Goal: Task Accomplishment & Management: Manage account settings

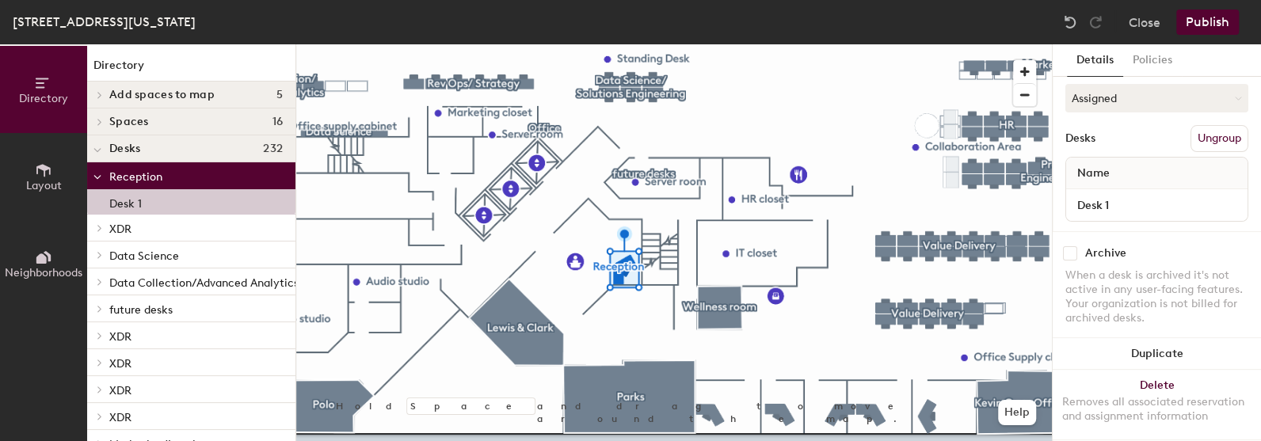
scroll to position [183, 0]
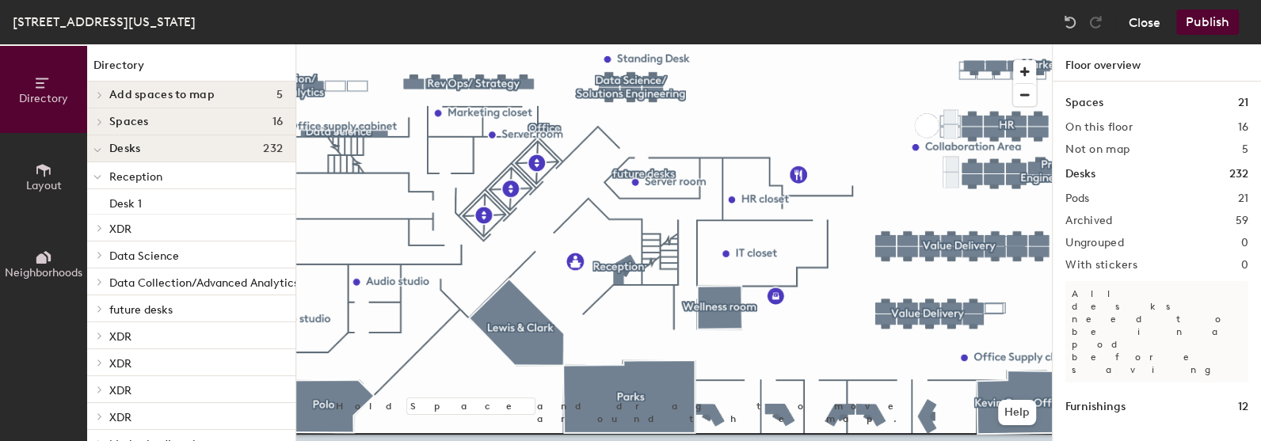
click at [1147, 27] on button "Close" at bounding box center [1145, 22] width 32 height 25
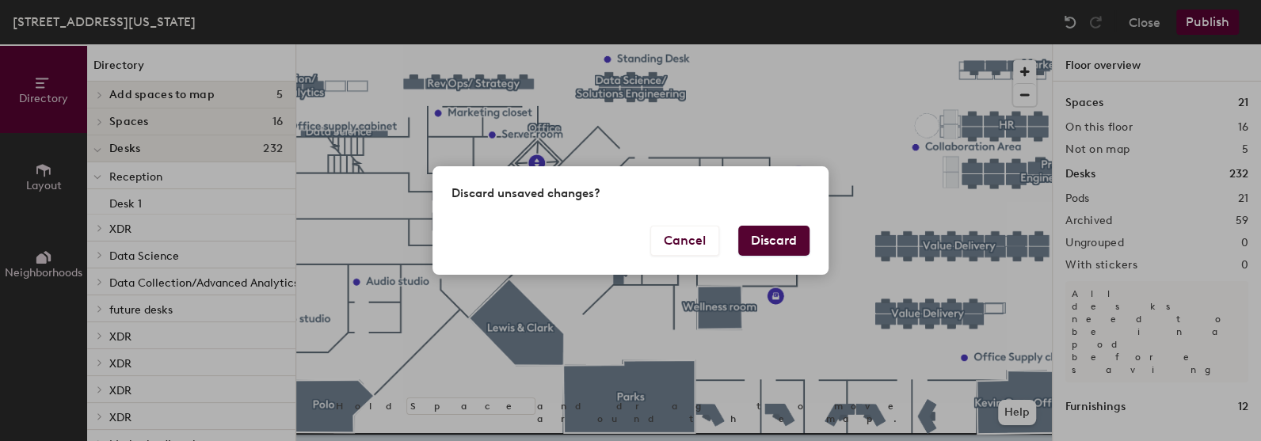
click at [752, 250] on button "Discard" at bounding box center [773, 241] width 71 height 30
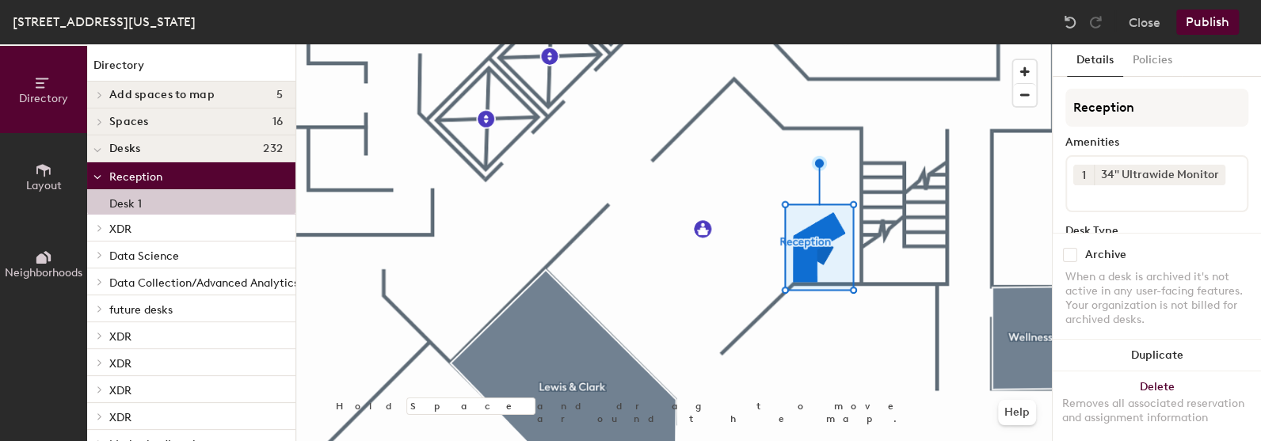
click at [1208, 28] on button "Publish" at bounding box center [1208, 22] width 63 height 25
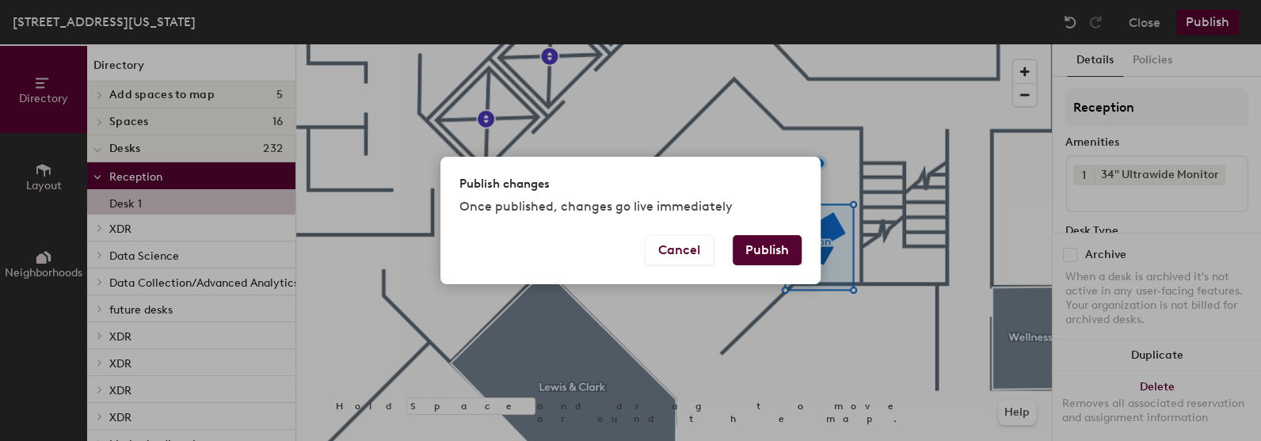
click at [755, 248] on button "Publish" at bounding box center [767, 250] width 69 height 30
